Goal: Task Accomplishment & Management: Use online tool/utility

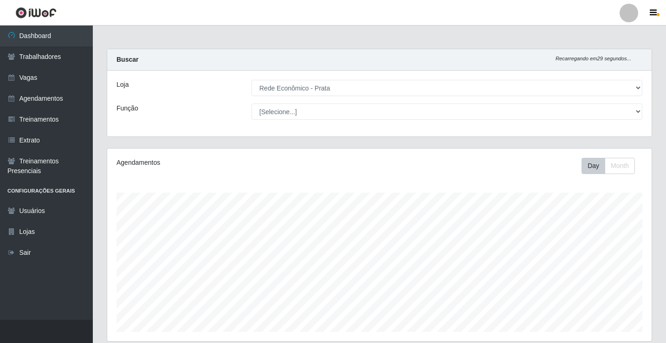
select select "192"
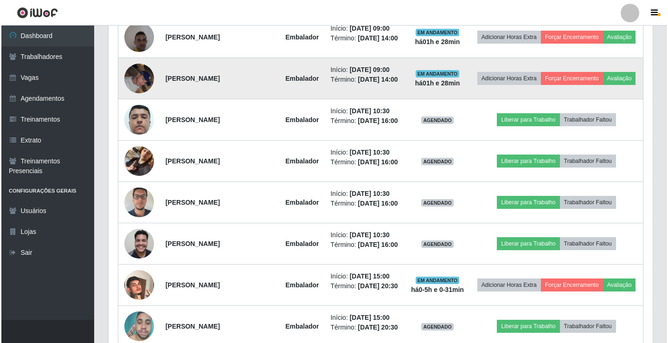
scroll to position [572, 0]
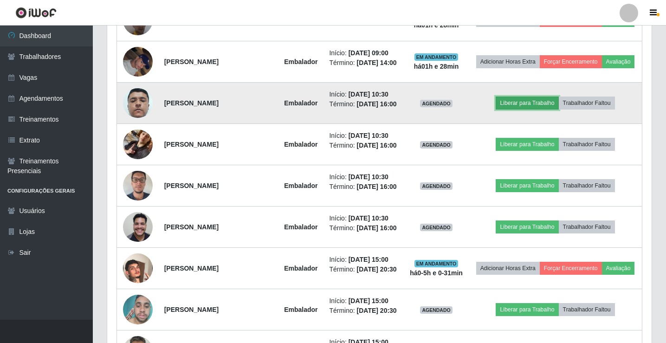
click at [527, 110] on button "Liberar para Trabalho" at bounding box center [527, 103] width 63 height 13
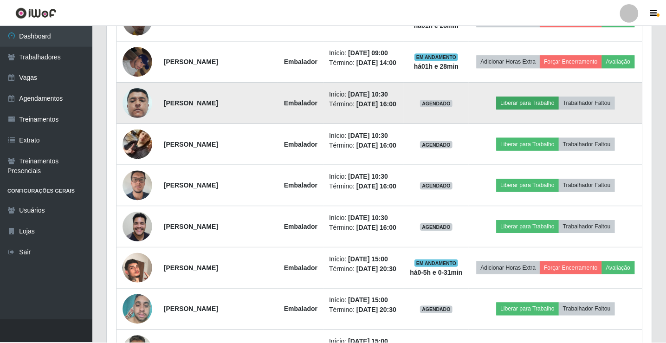
scroll to position [193, 540]
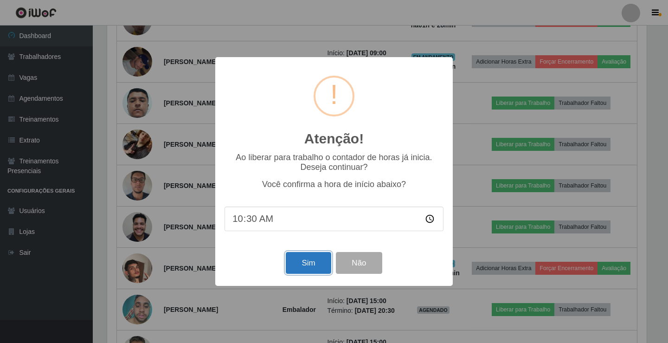
click at [301, 267] on button "Sim" at bounding box center [308, 263] width 45 height 22
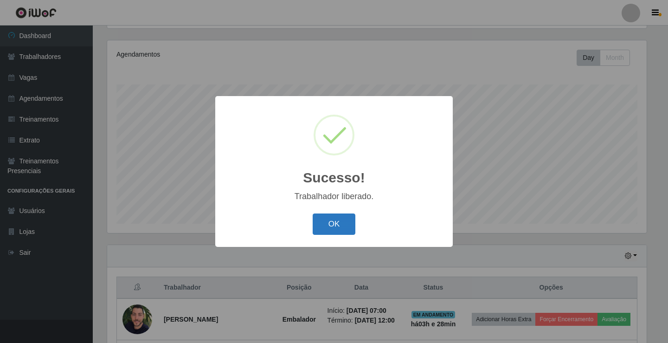
click at [342, 233] on button "OK" at bounding box center [334, 224] width 43 height 22
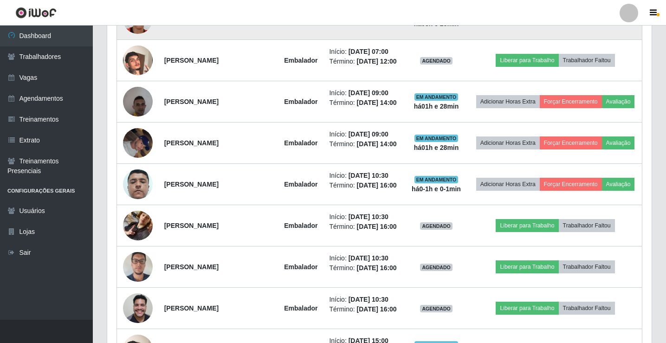
scroll to position [433, 0]
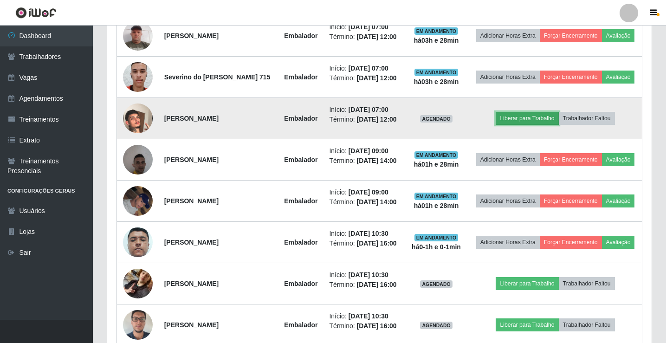
click at [535, 125] on button "Liberar para Trabalho" at bounding box center [527, 118] width 63 height 13
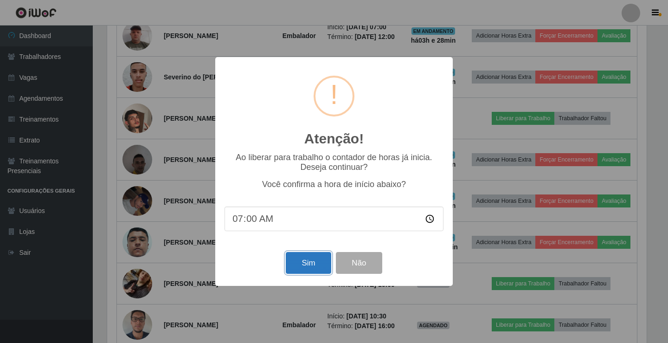
click at [311, 262] on button "Sim" at bounding box center [308, 263] width 45 height 22
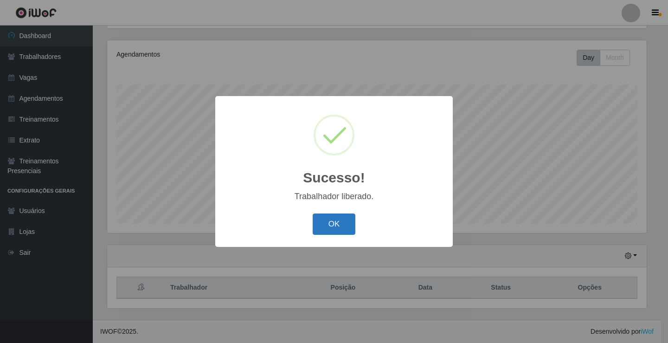
click at [328, 223] on button "OK" at bounding box center [334, 224] width 43 height 22
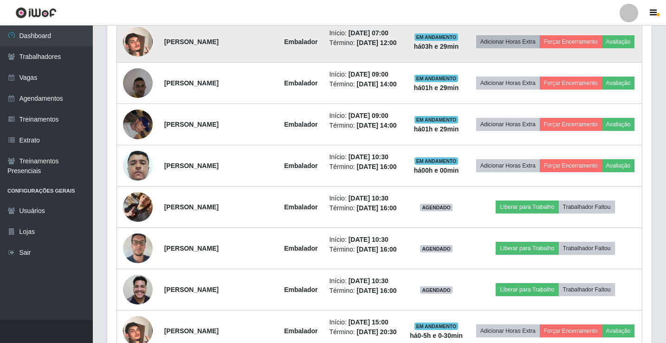
scroll to position [526, 0]
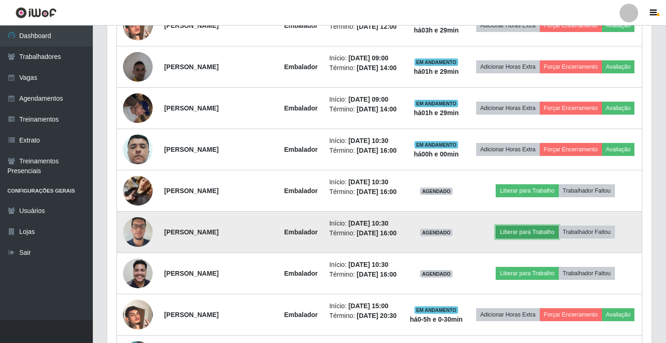
click at [526, 239] on button "Liberar para Trabalho" at bounding box center [527, 232] width 63 height 13
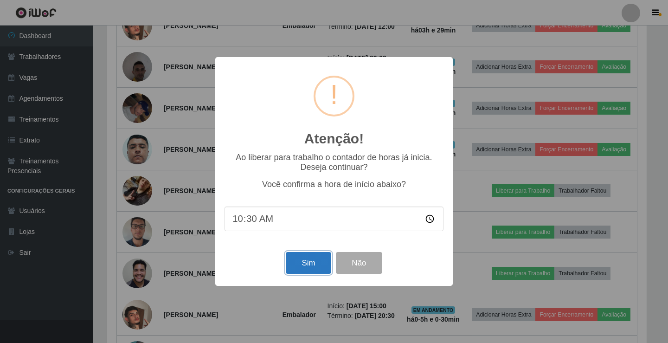
click at [300, 262] on button "Sim" at bounding box center [308, 263] width 45 height 22
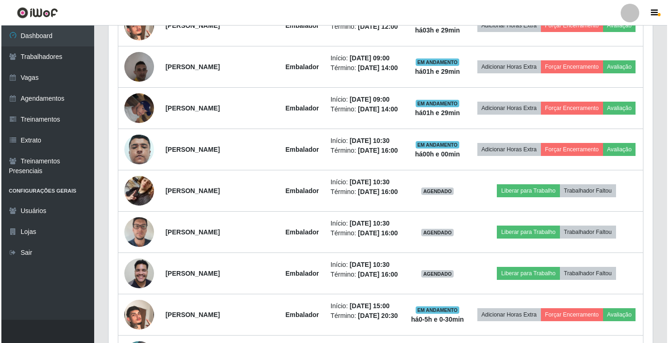
scroll to position [0, 0]
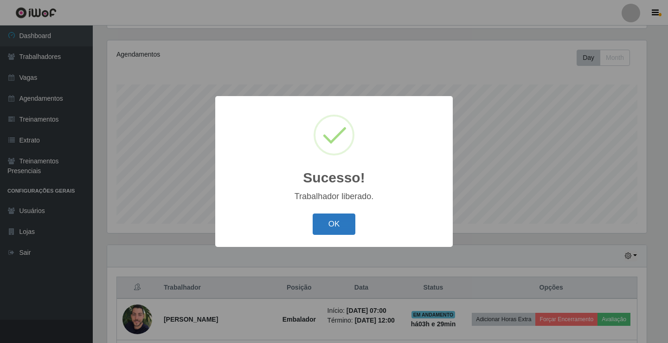
click at [326, 230] on button "OK" at bounding box center [334, 224] width 43 height 22
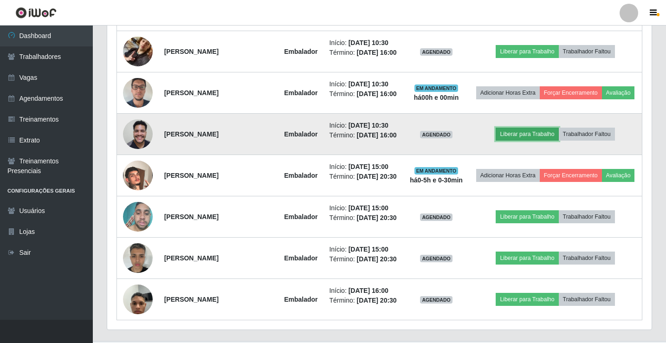
click at [539, 141] on button "Liberar para Trabalho" at bounding box center [527, 134] width 63 height 13
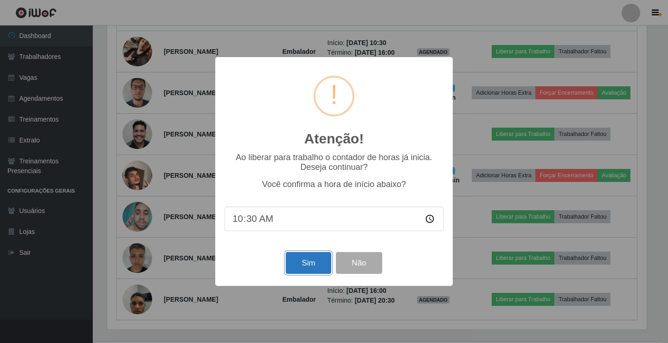
click at [316, 257] on button "Sim" at bounding box center [308, 263] width 45 height 22
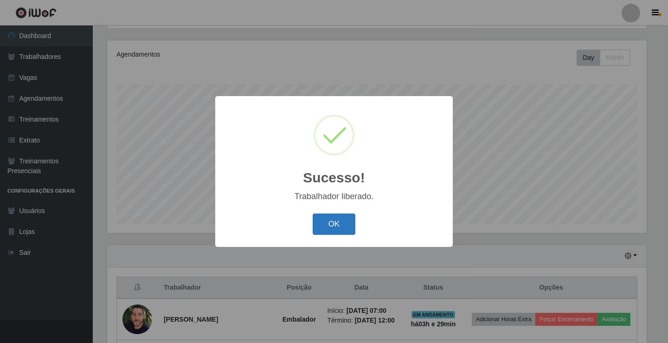
click at [326, 225] on button "OK" at bounding box center [334, 224] width 43 height 22
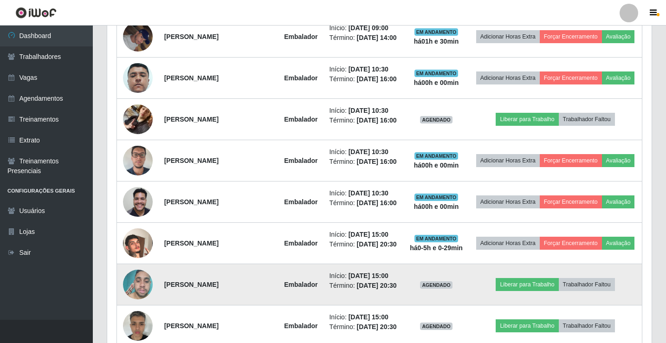
scroll to position [598, 0]
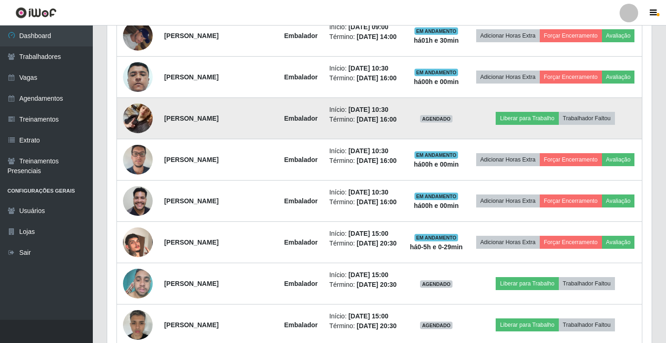
click at [140, 145] on img at bounding box center [138, 118] width 30 height 53
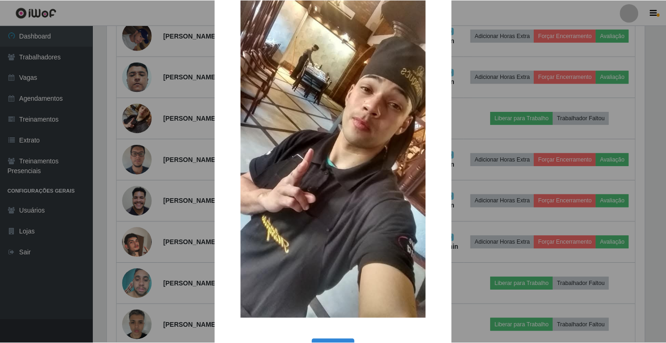
scroll to position [68, 0]
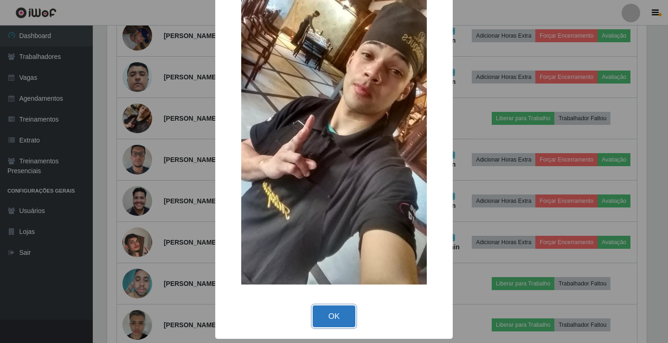
click at [340, 309] on button "OK" at bounding box center [334, 316] width 43 height 22
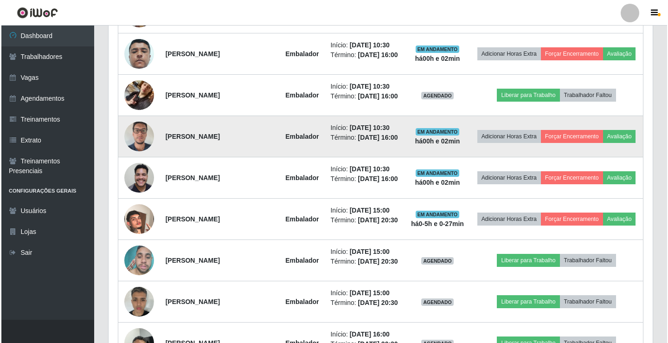
scroll to position [598, 0]
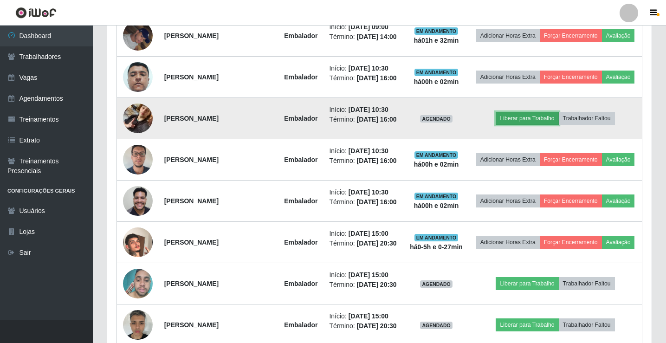
click at [511, 125] on button "Liberar para Trabalho" at bounding box center [527, 118] width 63 height 13
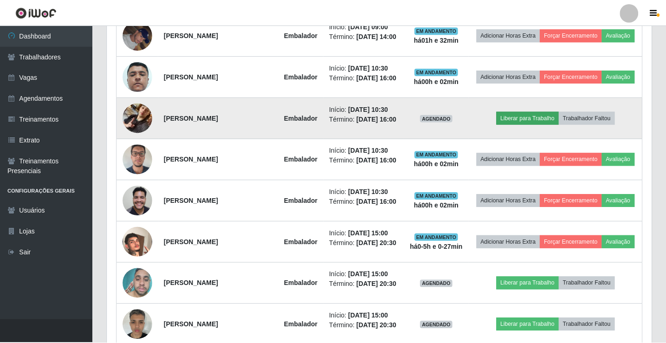
scroll to position [193, 540]
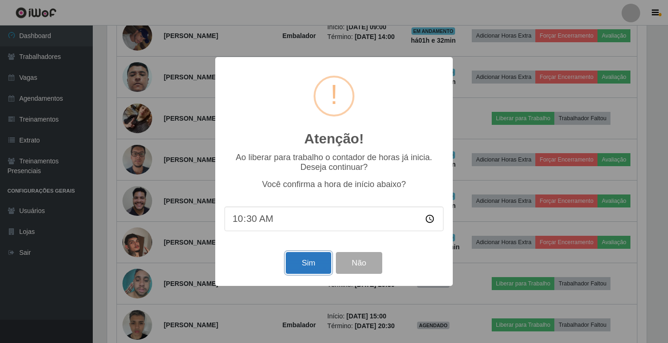
click at [323, 260] on button "Sim" at bounding box center [308, 263] width 45 height 22
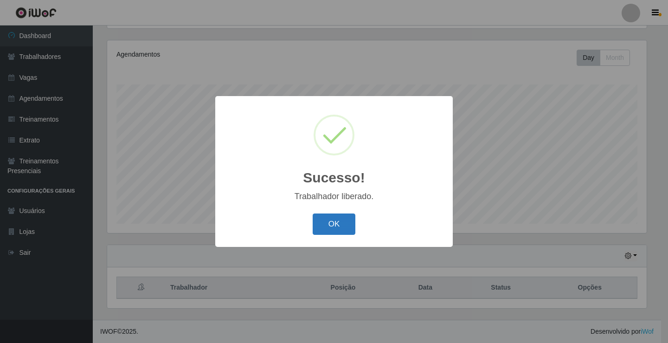
click at [327, 232] on button "OK" at bounding box center [334, 224] width 43 height 22
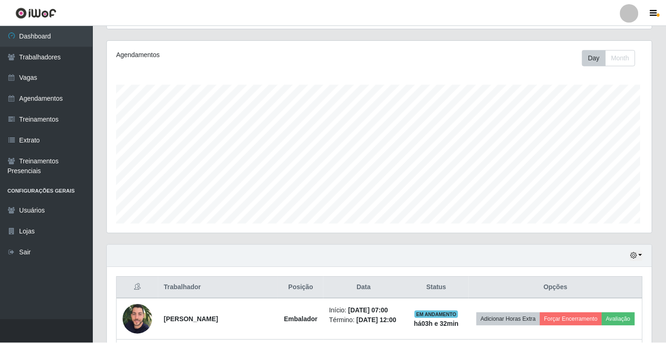
scroll to position [193, 544]
